Goal: Information Seeking & Learning: Learn about a topic

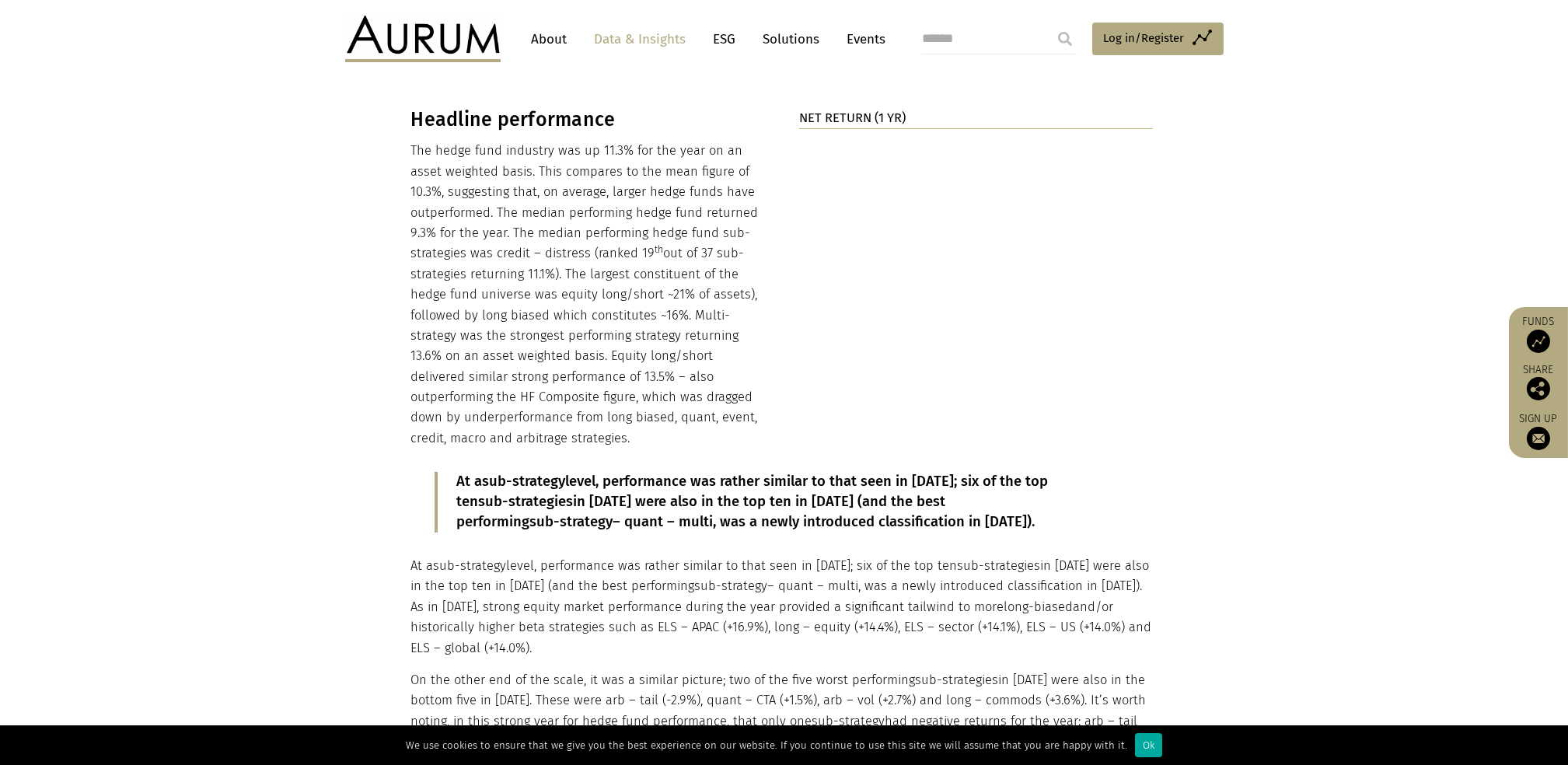
scroll to position [1606, 0]
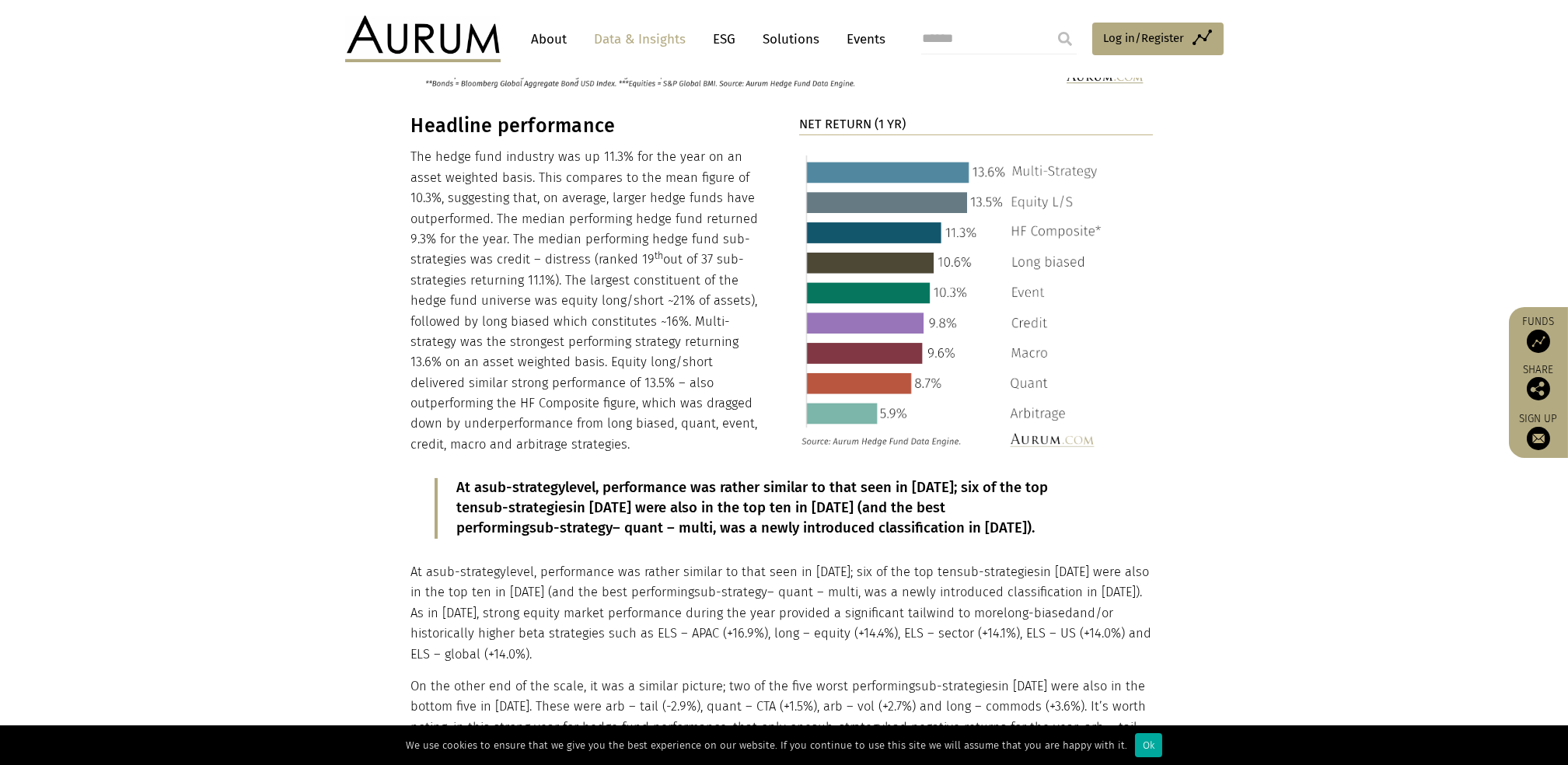
click at [717, 37] on link "ESG" at bounding box center [725, 39] width 38 height 29
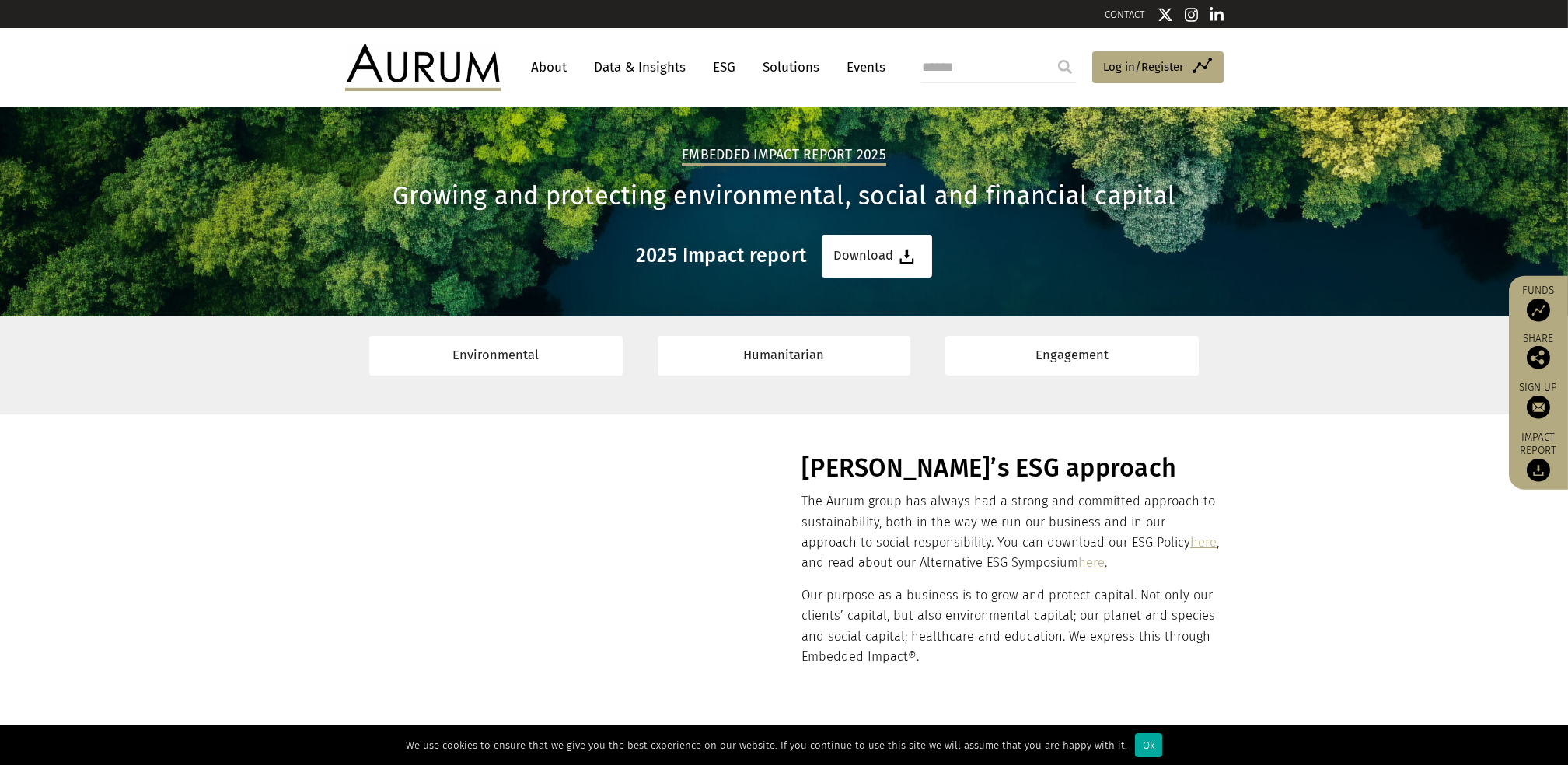
click at [555, 60] on link "About" at bounding box center [550, 67] width 51 height 29
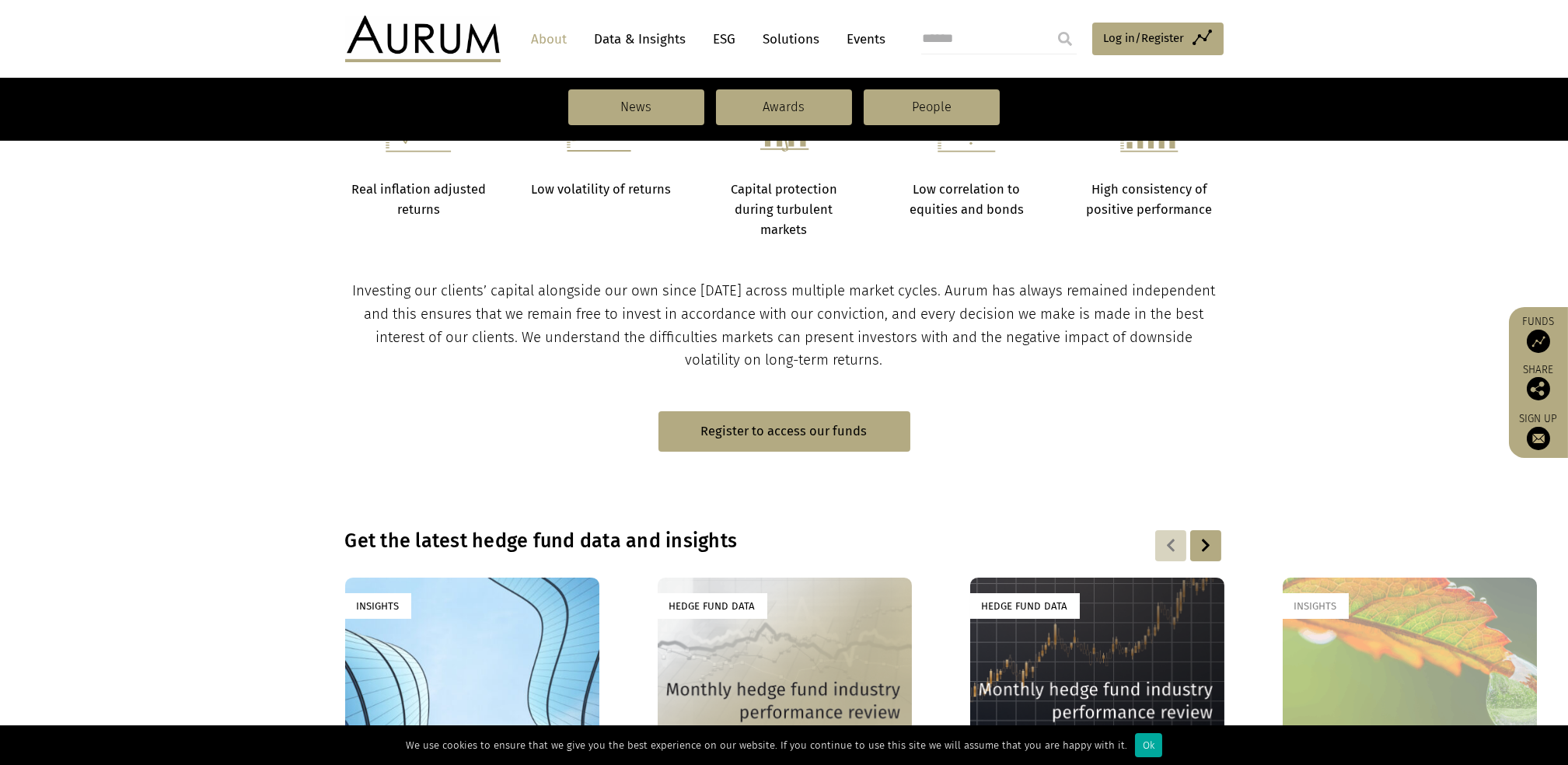
scroll to position [725, 0]
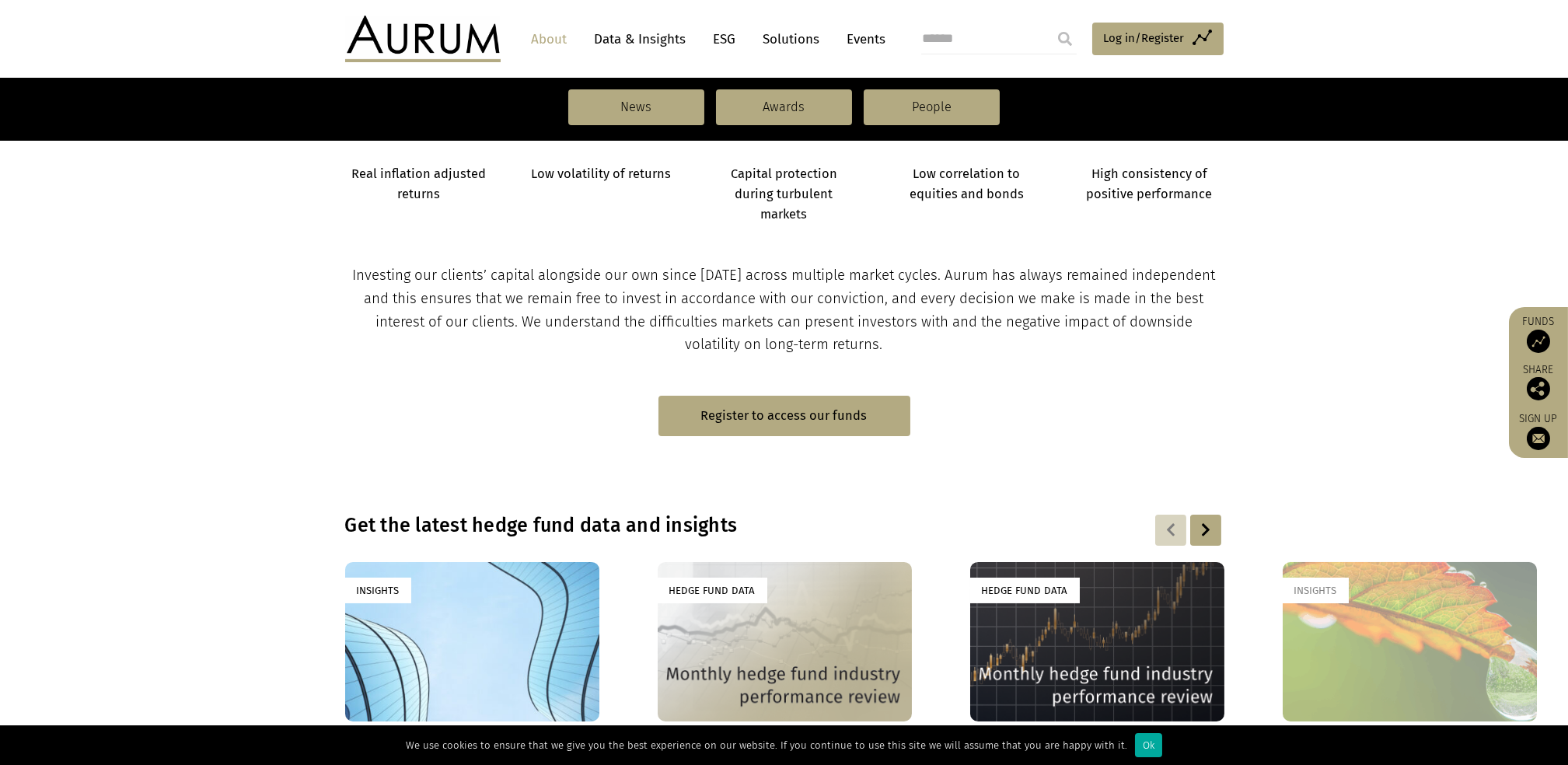
click at [1062, 35] on input "submit" at bounding box center [1066, 39] width 32 height 32
click at [964, 41] on input "search" at bounding box center [1000, 39] width 156 height 32
type input "*"
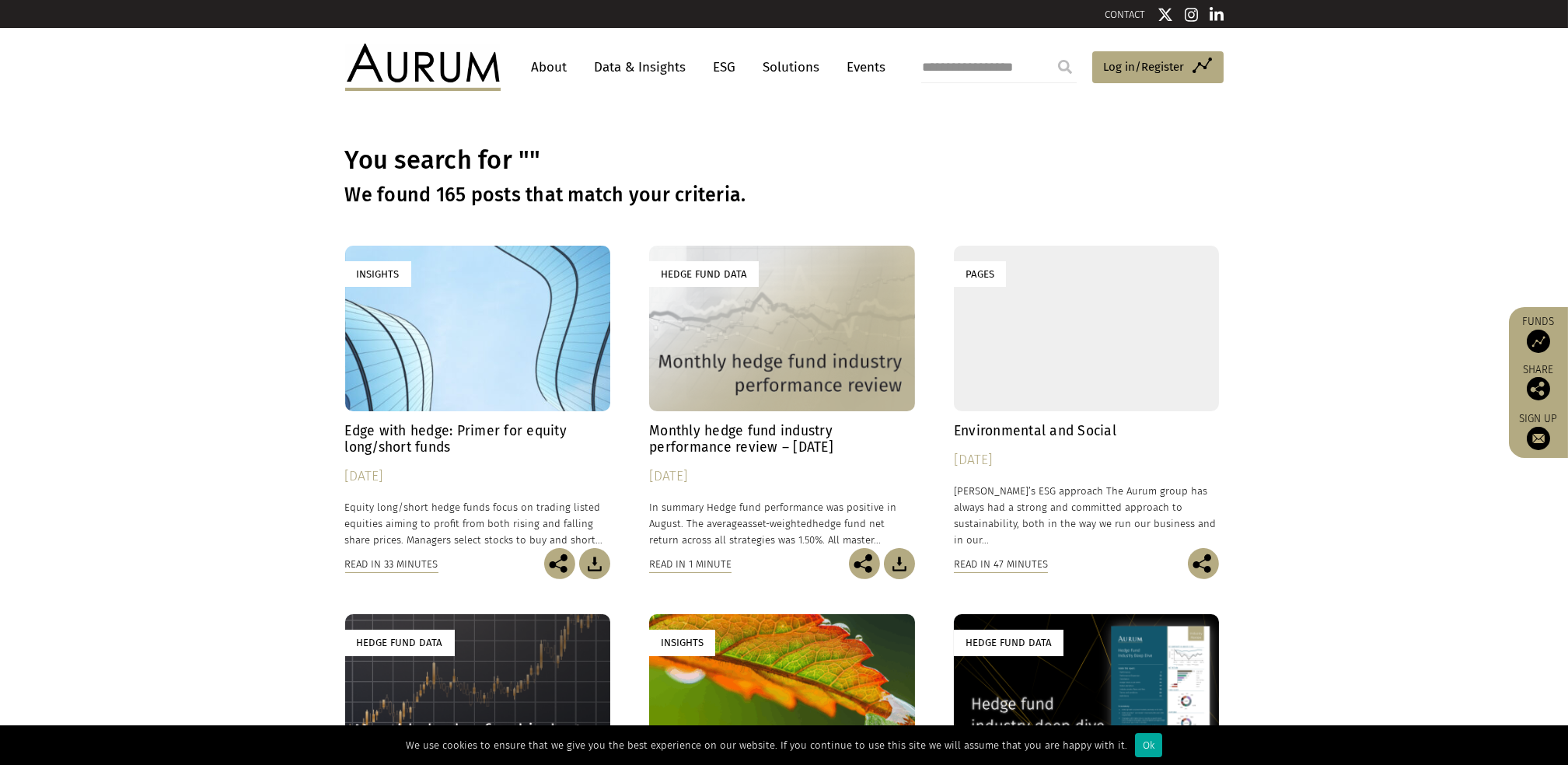
type input "**********"
click at [1050, 51] on input "submit" at bounding box center [1066, 67] width 32 height 32
